Goal: Task Accomplishment & Management: Use online tool/utility

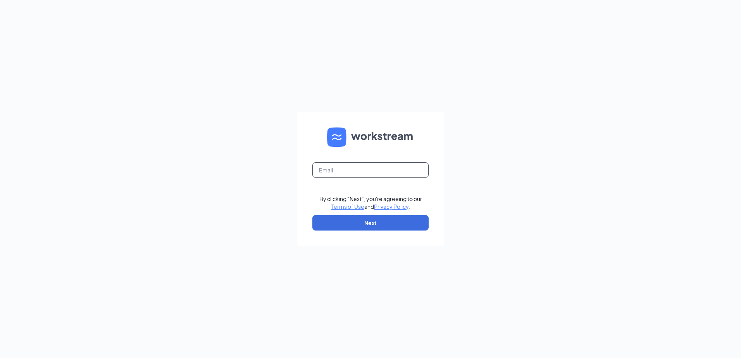
click at [387, 172] on input "text" at bounding box center [370, 170] width 116 height 16
type input "jdllbugatti@gmail.com"
click at [357, 229] on button "Next" at bounding box center [370, 223] width 116 height 16
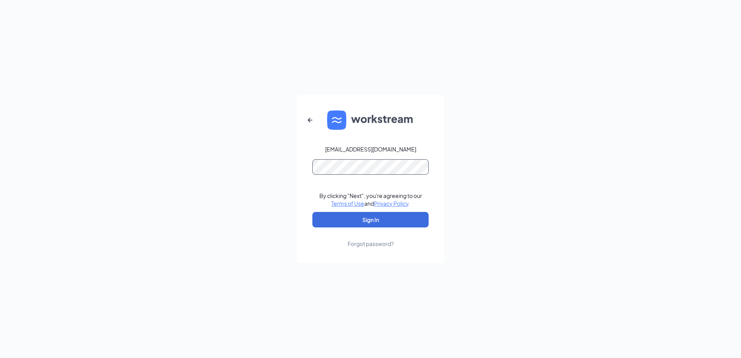
click at [312, 212] on button "Sign In" at bounding box center [370, 220] width 116 height 16
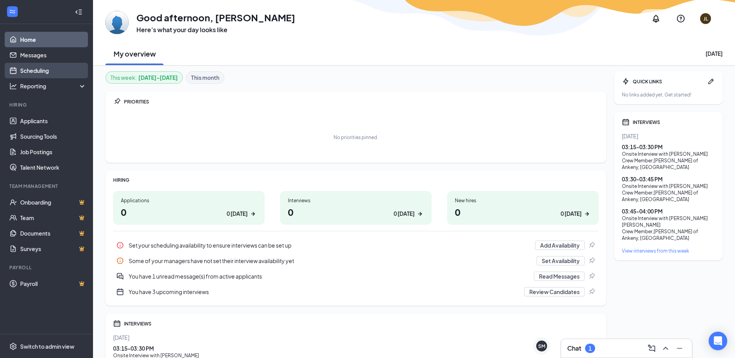
click at [49, 72] on link "Scheduling" at bounding box center [53, 71] width 66 height 16
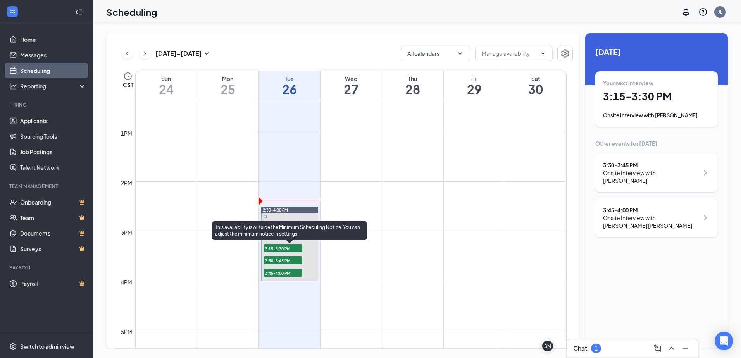
scroll to position [614, 0]
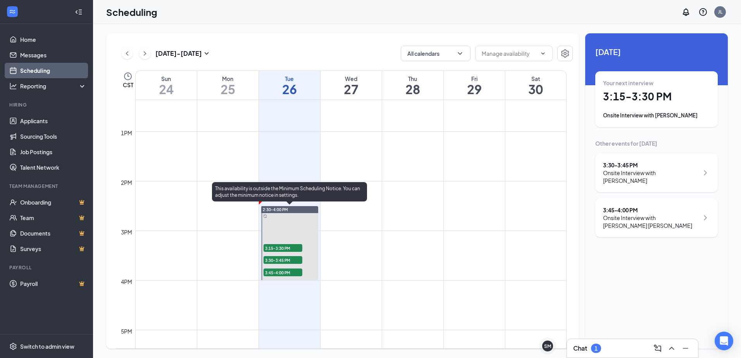
click at [282, 245] on span "3:15-3:30 PM" at bounding box center [283, 248] width 39 height 8
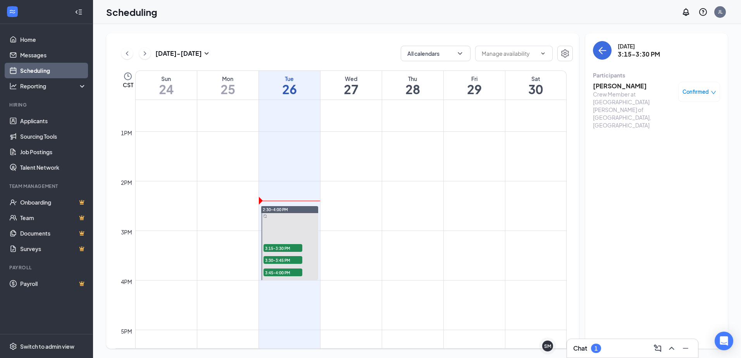
click at [621, 85] on h3 "[PERSON_NAME]" at bounding box center [633, 86] width 81 height 9
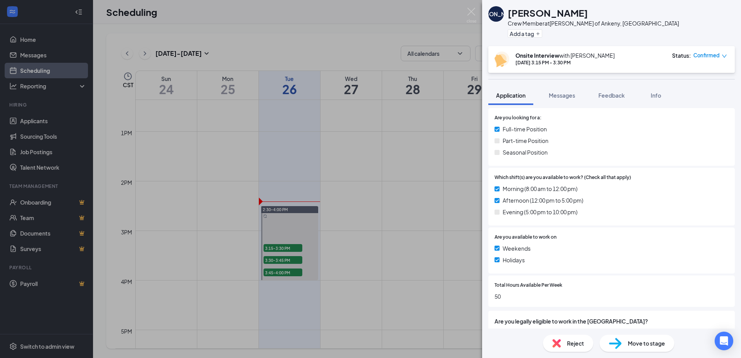
scroll to position [78, 0]
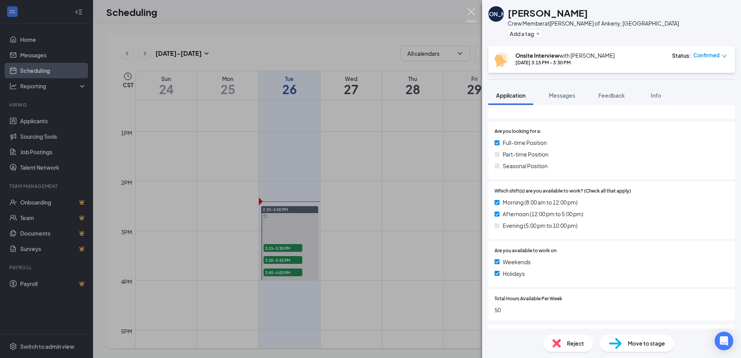
click at [475, 9] on img at bounding box center [472, 15] width 10 height 15
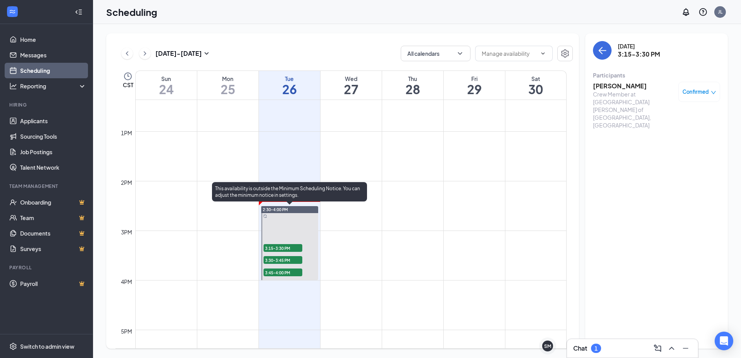
click at [279, 260] on span "3:30-3:45 PM" at bounding box center [283, 260] width 39 height 8
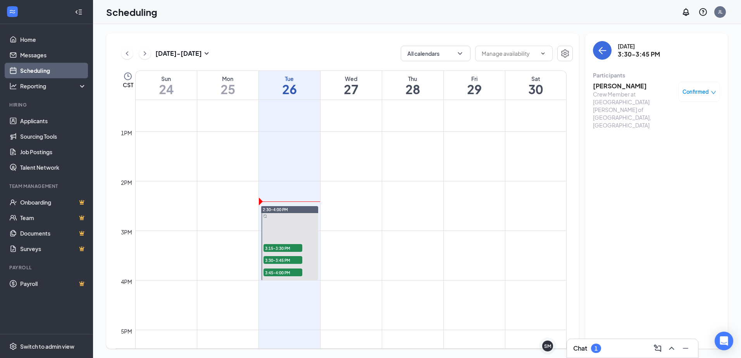
click at [615, 85] on h3 "[PERSON_NAME]" at bounding box center [633, 86] width 81 height 9
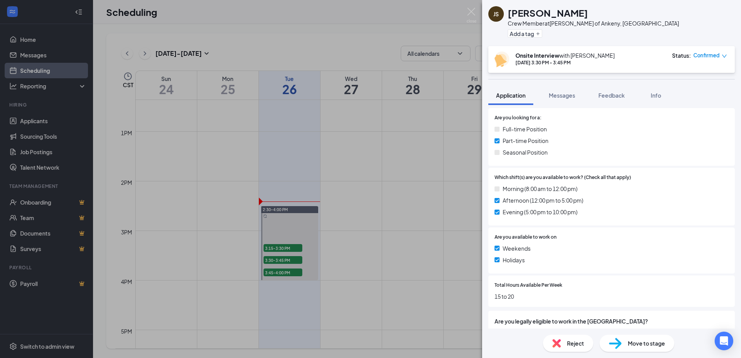
scroll to position [78, 0]
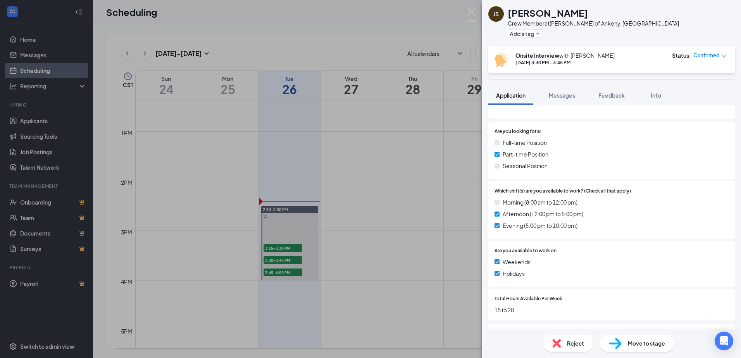
drag, startPoint x: 66, startPoint y: 312, endPoint x: 287, endPoint y: 227, distance: 236.5
drag, startPoint x: 287, startPoint y: 227, endPoint x: 221, endPoint y: 204, distance: 69.4
click at [222, 204] on div "JS [PERSON_NAME] Crew Member at [PERSON_NAME] of Ankeny, [GEOGRAPHIC_DATA] Add …" at bounding box center [370, 179] width 741 height 358
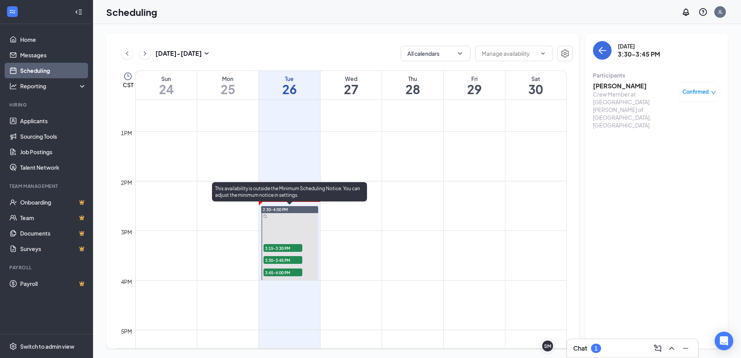
click at [287, 274] on span "3:45-4:00 PM" at bounding box center [283, 273] width 39 height 8
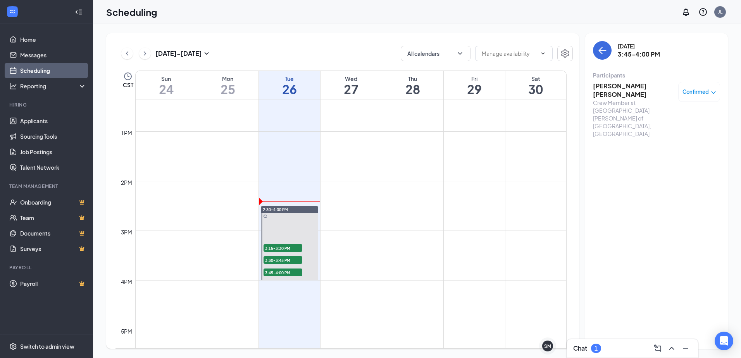
click at [619, 88] on h3 "[PERSON_NAME] [PERSON_NAME]" at bounding box center [633, 90] width 81 height 17
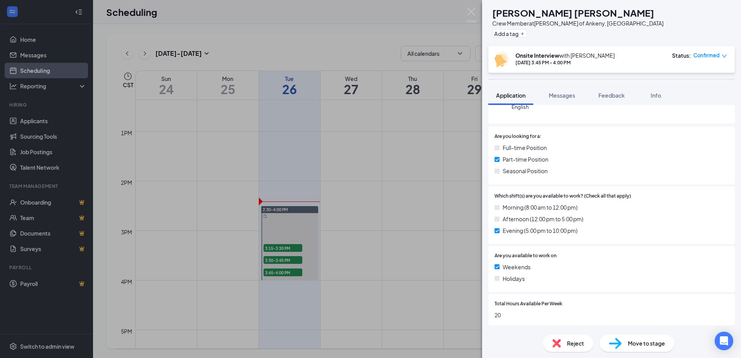
scroll to position [78, 0]
